Goal: Task Accomplishment & Management: Use online tool/utility

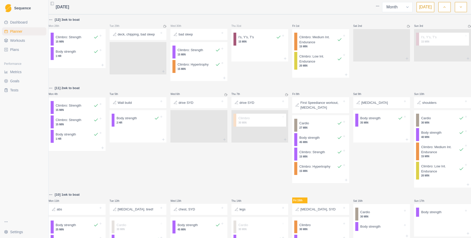
select select "month"
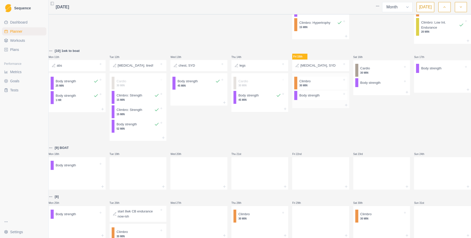
click at [310, 108] on div at bounding box center [320, 105] width 57 height 6
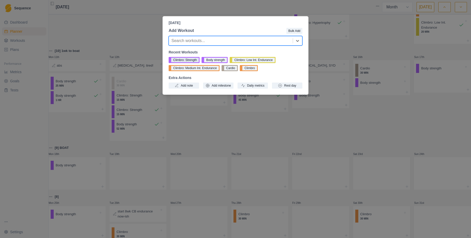
click at [194, 61] on button "Climbro: Strength" at bounding box center [184, 60] width 31 height 6
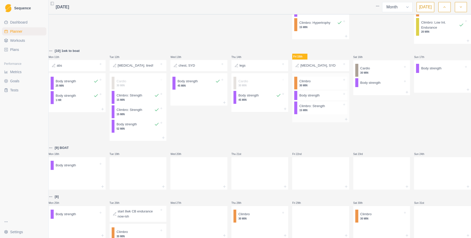
click at [309, 109] on p "Climbro: Strength" at bounding box center [312, 106] width 26 height 5
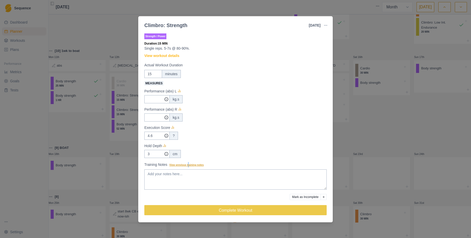
click at [191, 164] on span "View previous training notes" at bounding box center [187, 165] width 34 height 3
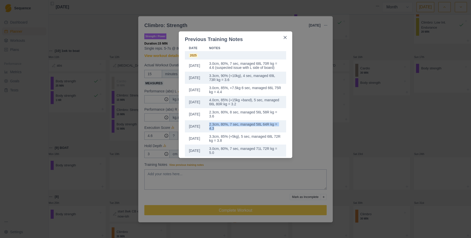
copy td "2.3cm, 80%, 7 sec, managed 58L 64R kg = 4.3"
drag, startPoint x: 221, startPoint y: 134, endPoint x: 208, endPoint y: 130, distance: 13.5
click at [208, 130] on td "2.3cm, 80%, 7 sec, managed 58L 64R kg = 4.3" at bounding box center [245, 126] width 81 height 12
click at [311, 111] on div "Previous Training Notes Date Notes [DATE] 3.0cm, 80%, 7 sec, managed 68L 70R kg…" at bounding box center [235, 119] width 471 height 238
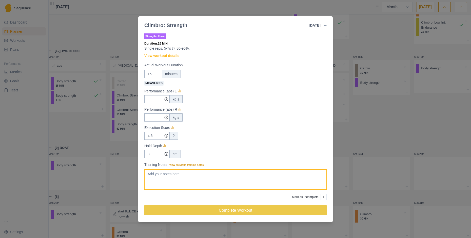
click at [171, 173] on textarea "Training Notes View previous training notes" at bounding box center [235, 180] width 182 height 20
paste textarea "2.3cm, 80%, 7 sec, managed 58L 64R kg = 4.3"
click at [192, 166] on span "View previous training notes" at bounding box center [187, 165] width 34 height 3
click at [192, 170] on textarea "2.3cm, 80%, 7 sec, managed 58L 64R kg = 4.3" at bounding box center [235, 180] width 182 height 20
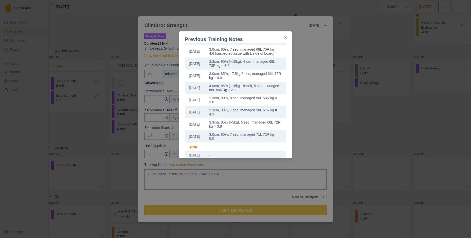
scroll to position [14, 0]
click at [230, 174] on div "Previous Training Notes Date Notes [DATE] 3.0cm, 80%, 7 sec, managed 68L 70R kg…" at bounding box center [235, 119] width 471 height 238
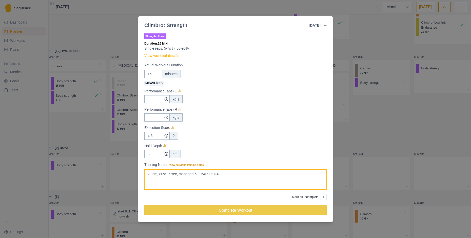
click at [165, 175] on textarea "2.3cm, 80%, 7 sec, managed 58L 64R kg = 4.3" at bounding box center [235, 180] width 182 height 20
click at [206, 175] on textarea "2.3cm, 85%, 6 sec, managed 58L 64R kg = 4.3" at bounding box center [235, 180] width 182 height 20
paste textarea "kg"
type textarea "2.3cm, 85%, 6 sec, managed 60kgL (72%) 65kgR (78%) = 4.0"
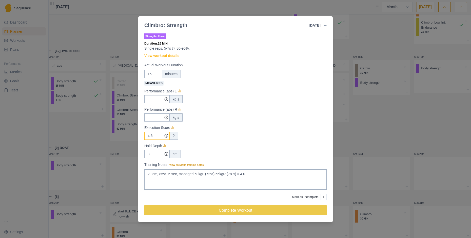
drag, startPoint x: 154, startPoint y: 137, endPoint x: 146, endPoint y: 134, distance: 8.5
drag, startPoint x: 155, startPoint y: 135, endPoint x: 144, endPoint y: 135, distance: 10.4
click at [144, 103] on input "4.6" at bounding box center [156, 99] width 25 height 8
type input "4"
click at [151, 101] on input "Measures" at bounding box center [156, 99] width 25 height 8
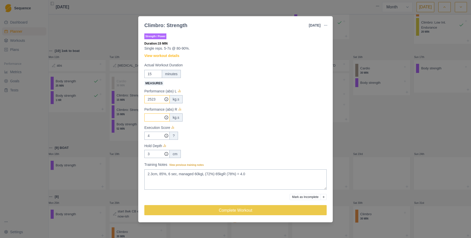
type input "2523"
click at [151, 103] on input "Measures" at bounding box center [156, 99] width 25 height 8
type input "2739"
drag, startPoint x: 151, startPoint y: 154, endPoint x: 144, endPoint y: 154, distance: 7.1
click at [144, 103] on input "3" at bounding box center [156, 99] width 25 height 8
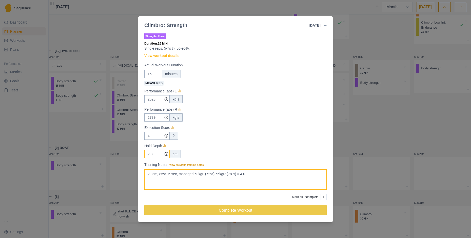
type input "2.3"
click at [208, 175] on textarea "2.3cm, 85%, 6 sec, managed 60kgL (72%) 65kgR (78%) = 4.0" at bounding box center [235, 180] width 182 height 20
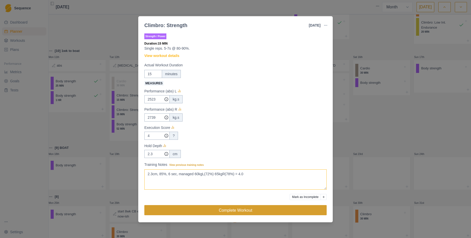
type textarea "2.3cm, 85%, 6 sec, managed 60kgL(72%) 65kgR(78%) = 4.0"
click at [235, 209] on button "Complete Workout" at bounding box center [235, 210] width 182 height 10
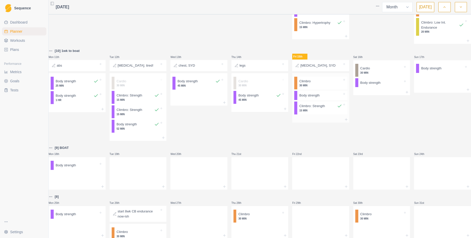
click at [310, 123] on div at bounding box center [320, 120] width 57 height 6
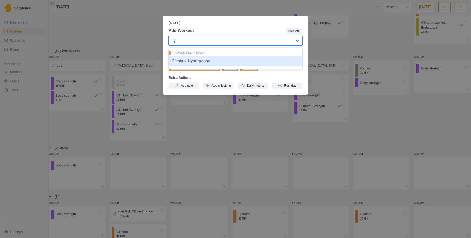
type input "hyp"
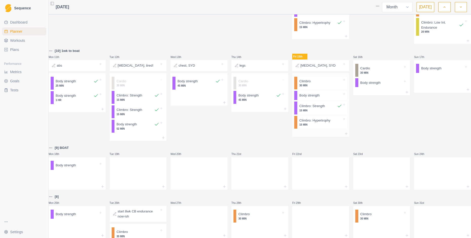
click at [311, 127] on p "15 MIN" at bounding box center [320, 125] width 43 height 4
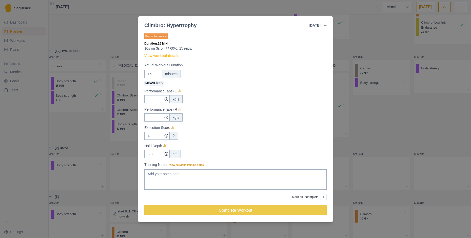
click at [196, 163] on label "Training Notes View previous training notes" at bounding box center [233, 164] width 179 height 5
click at [196, 170] on textarea "Training Notes View previous training notes" at bounding box center [235, 180] width 182 height 20
click at [197, 165] on span "View previous training notes" at bounding box center [187, 165] width 34 height 3
click at [197, 170] on textarea "Training Notes View previous training notes" at bounding box center [235, 180] width 182 height 20
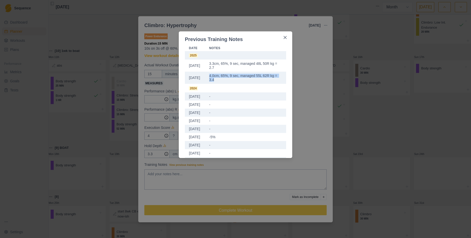
drag, startPoint x: 220, startPoint y: 82, endPoint x: 210, endPoint y: 78, distance: 10.8
click at [210, 78] on td "4.0cm, 65%, 9 sec, managed 55L 62R kg = 3.4" at bounding box center [245, 78] width 81 height 12
copy td "4.0cm, 65%, 9 sec, managed 55L 62R kg = 3.4"
click at [284, 37] on icon "Close" at bounding box center [285, 37] width 3 height 3
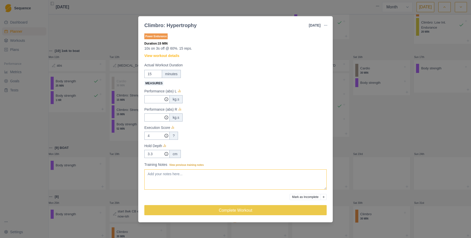
click at [164, 178] on textarea "Training Notes View previous training notes" at bounding box center [235, 180] width 182 height 20
paste textarea "4.0cm, 65%, 9 sec, managed 55L 62R kg = 3.4"
type textarea "4.0cm, 65%, 9 sec, managed 55L 62R kg = 3.4"
click at [156, 103] on input "3.3" at bounding box center [156, 99] width 25 height 8
drag, startPoint x: 155, startPoint y: 154, endPoint x: 145, endPoint y: 155, distance: 10.4
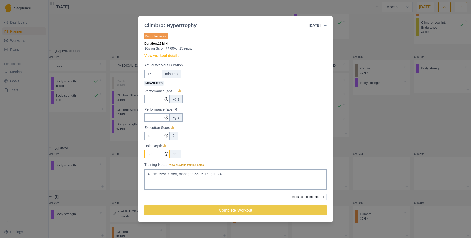
click at [145, 103] on input "3.3" at bounding box center [156, 99] width 25 height 8
type input "4"
click at [154, 103] on input "4" at bounding box center [156, 99] width 25 height 8
type input "3.6"
click at [149, 100] on input "Measures" at bounding box center [156, 99] width 25 height 8
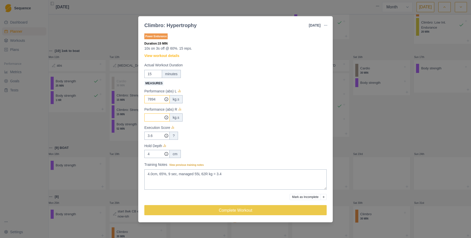
type input "7894"
click at [151, 103] on input "Measures" at bounding box center [156, 99] width 25 height 8
type input "8204"
click at [153, 103] on input "4" at bounding box center [156, 99] width 25 height 8
click at [157, 103] on input "3.6" at bounding box center [156, 99] width 25 height 8
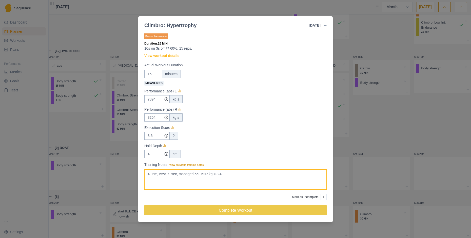
click at [160, 173] on textarea "4.0cm, 65%, 9 sec, managed 55L 62R kg = 3.4" at bounding box center [235, 180] width 182 height 20
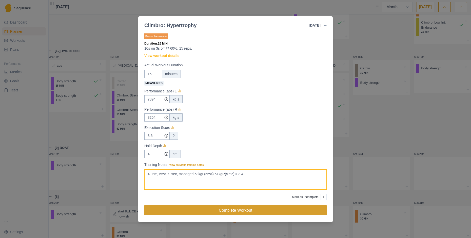
type textarea "4.0cm, 65%, 9 sec, managed 58kgL(56%) 61kgR(57%) = 3.4"
click at [224, 208] on button "Complete Workout" at bounding box center [235, 210] width 182 height 10
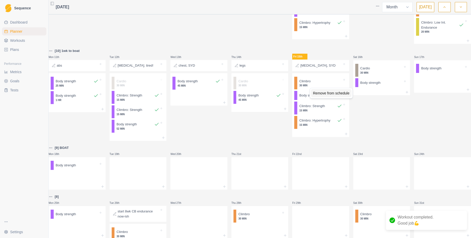
click at [322, 91] on div "Remove from schedule" at bounding box center [331, 93] width 41 height 8
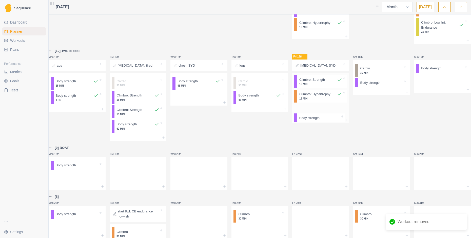
drag, startPoint x: 314, startPoint y: 87, endPoint x: 317, endPoint y: 122, distance: 35.1
click at [317, 117] on div "Body strength Climbro: Strength 15 MIN Climbro: Hypertrophy 15 MIN" at bounding box center [320, 95] width 57 height 44
